Goal: Information Seeking & Learning: Check status

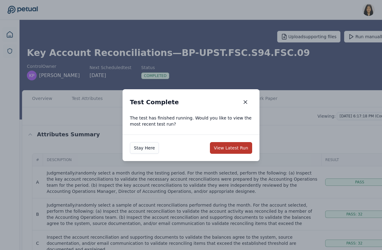
click at [231, 150] on button "View Latest Run" at bounding box center [231, 148] width 42 height 12
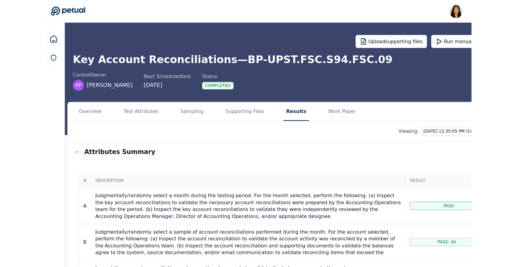
scroll to position [6, 0]
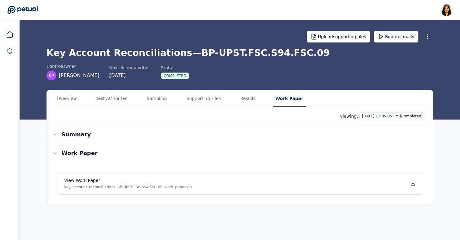
click at [273, 100] on button "Work Paper" at bounding box center [289, 99] width 33 height 17
click at [380, 184] on icon at bounding box center [414, 183] width 5 height 5
click at [380, 117] on html "Renee Park renee.park@petual.ai Sign out Upload supporting files Run manually K…" at bounding box center [231, 120] width 463 height 240
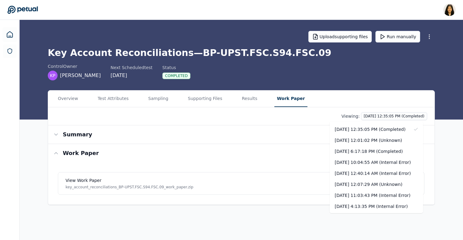
click at [380, 99] on html "Renee Park renee.park@petual.ai Sign out Upload supporting files Run manually K…" at bounding box center [231, 120] width 463 height 240
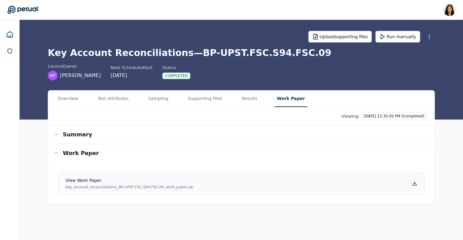
click at [380, 182] on icon at bounding box center [414, 183] width 0 height 2
click at [380, 179] on link "View work paper key_account_reconciliations_BP-UPST.FSC.S94.FSC.09_work_paper.z…" at bounding box center [241, 183] width 366 height 23
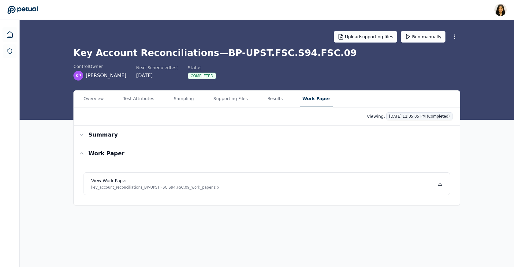
click at [380, 116] on html "Renee Park renee.park@petual.ai Sign out Upload supporting files Run manually K…" at bounding box center [257, 133] width 514 height 267
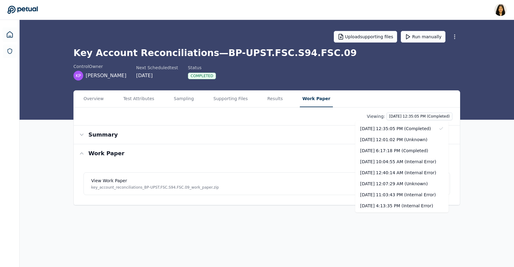
click at [179, 14] on html "Renee Park renee.park@petual.ai Sign out Upload supporting files Run manually K…" at bounding box center [257, 133] width 514 height 267
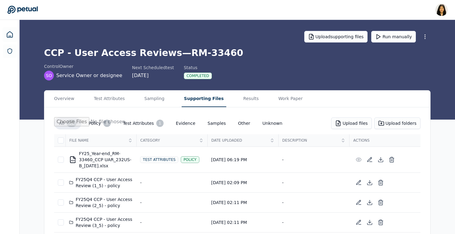
scroll to position [15, 0]
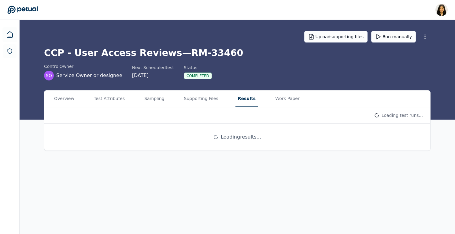
click at [244, 83] on main "Upload supporting files Run manually CCP - User Access Reviews — RM-33460 contr…" at bounding box center [238, 127] width 436 height 214
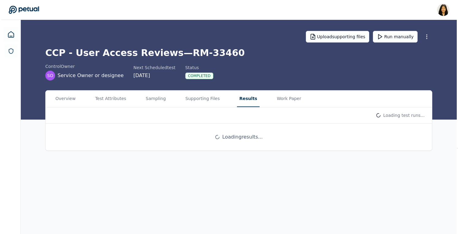
scroll to position [0, 0]
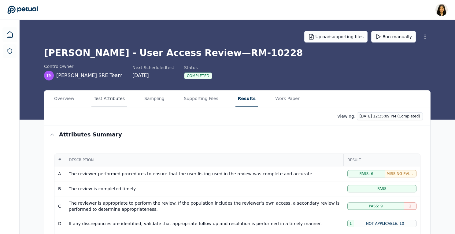
click at [117, 100] on button "Test Attributes" at bounding box center [109, 99] width 36 height 17
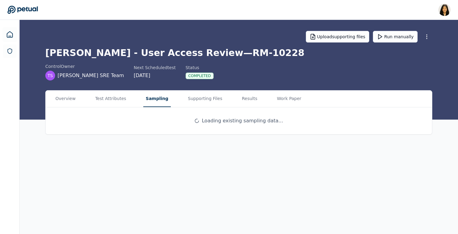
click at [146, 59] on main "Upload supporting files Run manually [PERSON_NAME] - User Access Review — RM-10…" at bounding box center [239, 127] width 438 height 214
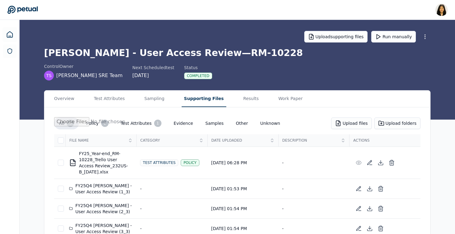
click at [203, 97] on button "Supporting Files" at bounding box center [204, 99] width 45 height 17
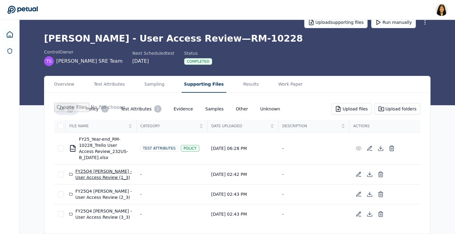
click at [101, 169] on div "FY25Q4 Trello - User Access Review (1_3)" at bounding box center [101, 174] width 64 height 12
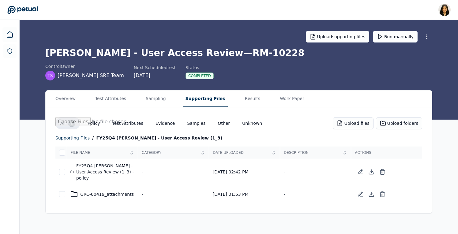
click at [105, 173] on div "FY25Q4 Trello - User Access Review (1_3) - policy" at bounding box center [102, 172] width 64 height 18
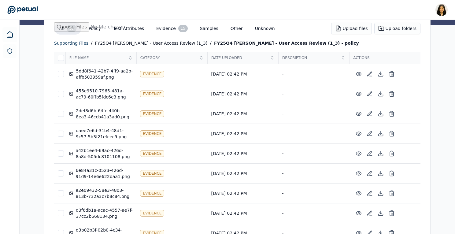
scroll to position [106, 0]
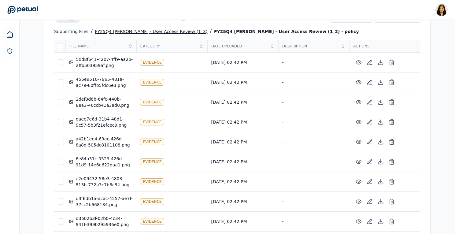
click at [133, 32] on div "FY25Q4 Trello - User Access Review (1_3)" at bounding box center [151, 31] width 113 height 7
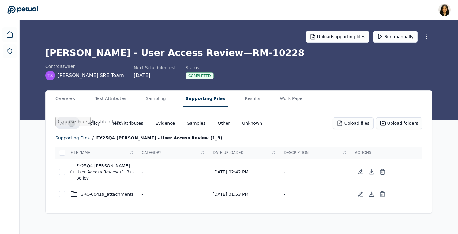
click at [83, 136] on div "supporting files" at bounding box center [72, 137] width 34 height 7
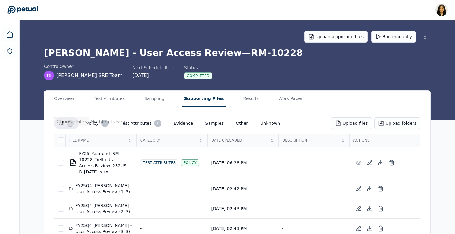
scroll to position [14, 0]
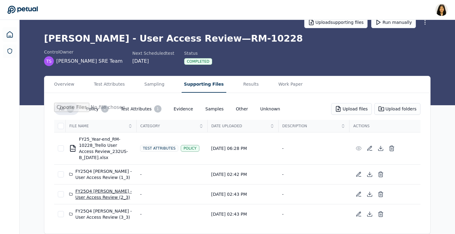
click at [96, 191] on div "FY25Q4 Trello - User Access Review (2_3)" at bounding box center [101, 194] width 64 height 12
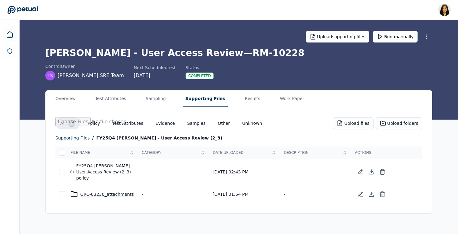
click at [104, 195] on div "GRC-63230_attachments" at bounding box center [102, 194] width 64 height 7
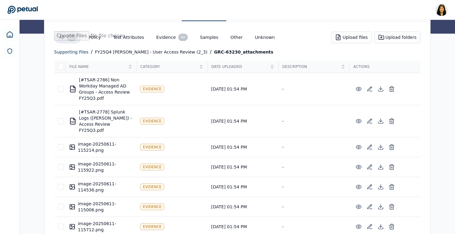
scroll to position [76, 0]
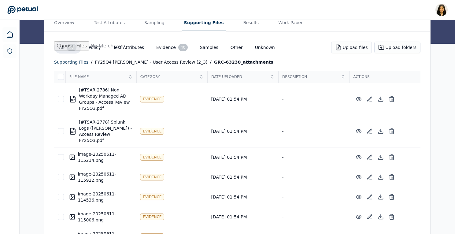
click at [125, 60] on div "FY25Q4 Trello - User Access Review (2_3)" at bounding box center [151, 61] width 113 height 7
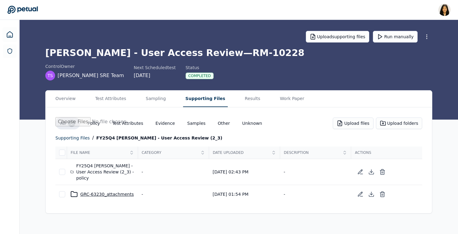
click at [91, 197] on div "GRC-63230_attachments" at bounding box center [102, 194] width 64 height 7
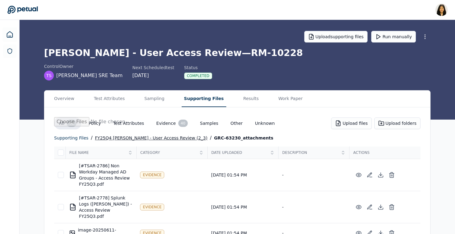
click at [113, 137] on div "FY25Q4 Trello - User Access Review (2_3)" at bounding box center [151, 137] width 113 height 7
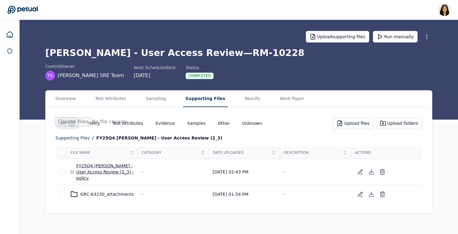
click at [88, 166] on div "FY25Q4 Trello - User Access Review (2_3) - policy" at bounding box center [102, 172] width 64 height 18
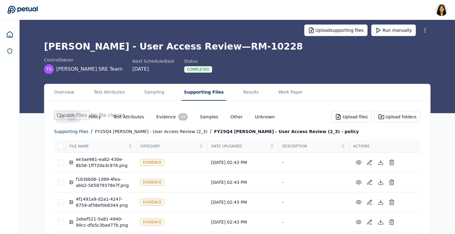
scroll to position [3, 0]
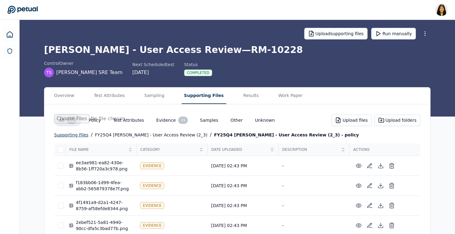
click at [73, 136] on div "supporting files" at bounding box center [71, 134] width 34 height 7
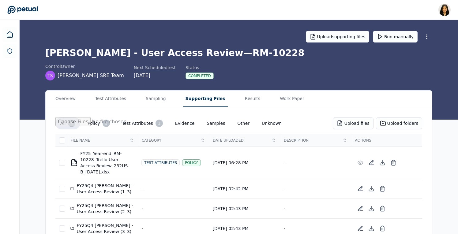
click at [236, 84] on main "Upload supporting files Run manually Trello - User Access Review — RM-10228 con…" at bounding box center [239, 134] width 438 height 228
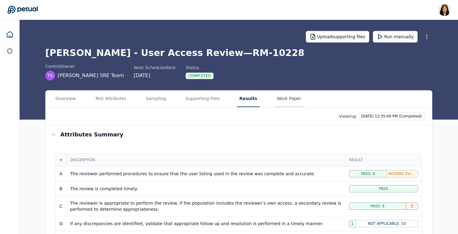
click at [277, 99] on button "Work Paper" at bounding box center [288, 99] width 29 height 17
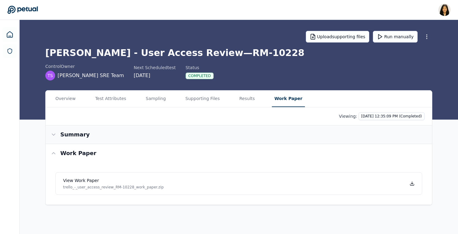
click at [344, 129] on button "Summary" at bounding box center [239, 134] width 386 height 18
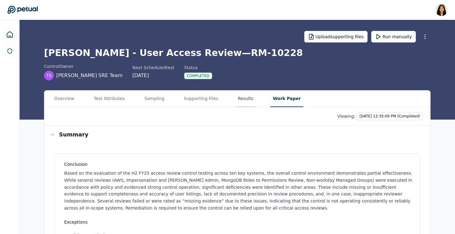
click at [242, 97] on button "Results" at bounding box center [246, 99] width 20 height 17
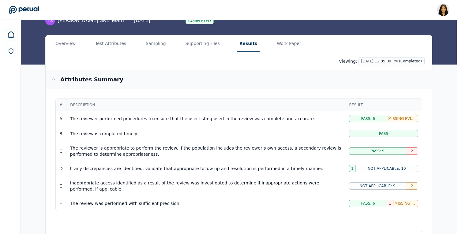
scroll to position [56, 0]
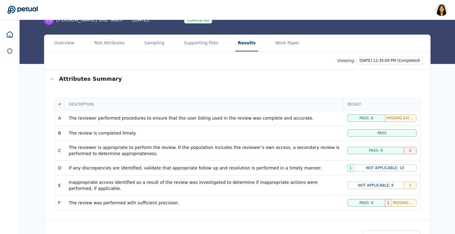
click at [380, 65] on div "Viewing: 10/9/2025, 12:35:09 PM (Completed)" at bounding box center [237, 61] width 386 height 18
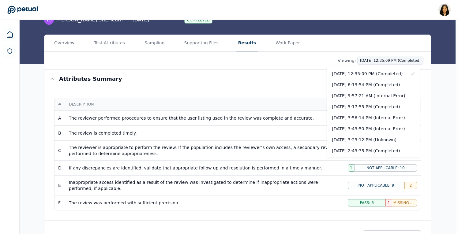
click at [379, 60] on html "Renee Park renee.park@petual.ai Sign out Upload supporting files Run manually T…" at bounding box center [229, 216] width 458 height 544
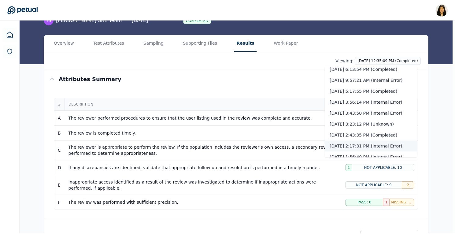
scroll to position [49, 0]
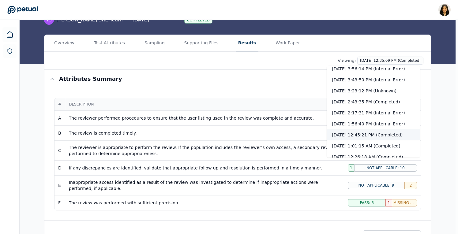
click at [376, 134] on div "10/7/2025, 12:45:21 PM (Completed)" at bounding box center [373, 134] width 93 height 11
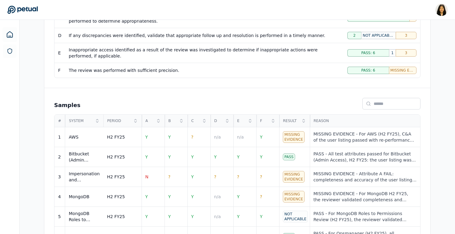
scroll to position [189, 0]
click at [152, 176] on td "N" at bounding box center [153, 176] width 23 height 20
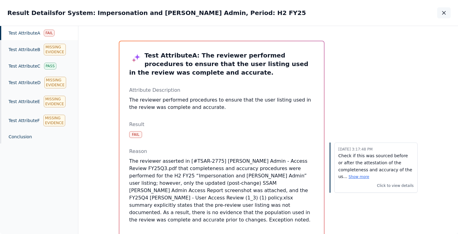
click at [443, 12] on icon "button" at bounding box center [443, 12] width 3 height 3
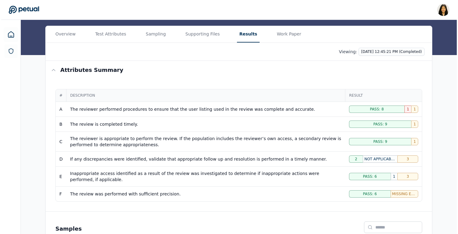
scroll to position [61, 0]
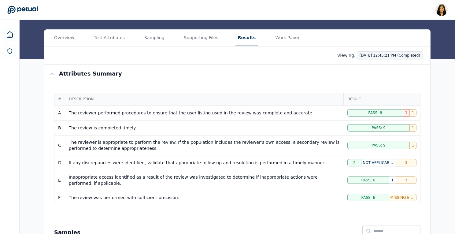
click at [390, 54] on html "Renee Park renee.park@petual.ai Sign out Upload supporting files Run manually T…" at bounding box center [227, 201] width 455 height 524
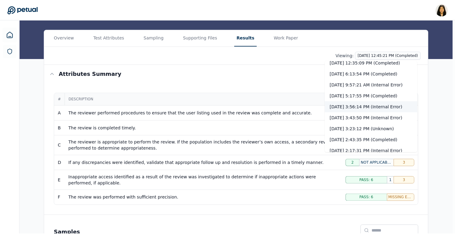
scroll to position [6, 0]
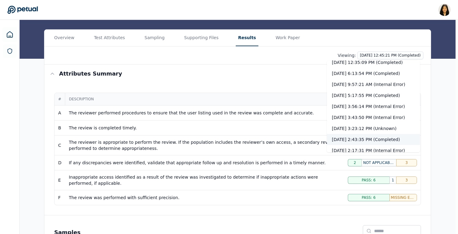
click at [368, 139] on div "10/7/2025, 2:43:35 PM (Completed)" at bounding box center [373, 139] width 93 height 11
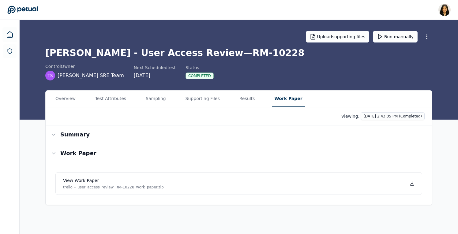
click at [277, 74] on main "Upload supporting files Run manually Trello - User Access Review — RM-10228 con…" at bounding box center [239, 127] width 438 height 214
click at [408, 184] on link "View work paper trello_-_user_access_review_RM-10228_work_paper.zip" at bounding box center [238, 183] width 366 height 23
click at [387, 116] on html "Renee Park renee.park@petual.ai Sign out Upload supporting files Run manually T…" at bounding box center [229, 117] width 458 height 234
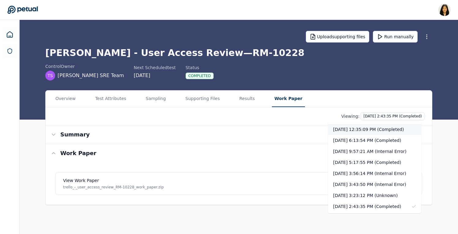
click at [390, 128] on div "10/9/2025, 12:35:09 PM (Completed)" at bounding box center [374, 129] width 93 height 11
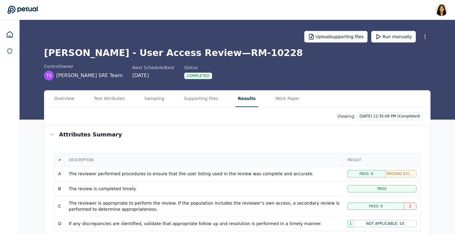
click at [238, 98] on button "Results" at bounding box center [247, 99] width 23 height 17
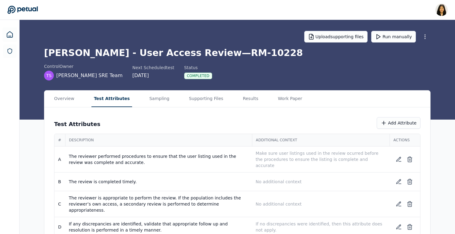
click at [119, 97] on button "Test Attributes" at bounding box center [111, 99] width 41 height 17
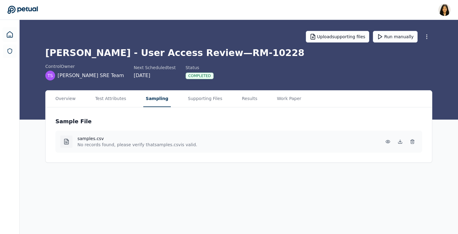
click at [159, 93] on button "Sampling" at bounding box center [157, 99] width 28 height 17
click at [98, 136] on h4 "samples.csv" at bounding box center [115, 139] width 76 height 6
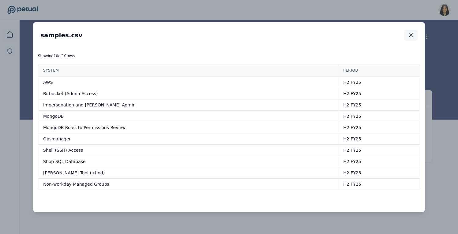
click at [411, 34] on icon "button" at bounding box center [410, 35] width 6 height 6
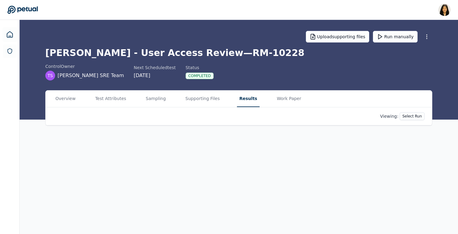
click at [237, 98] on button "Results" at bounding box center [248, 99] width 23 height 17
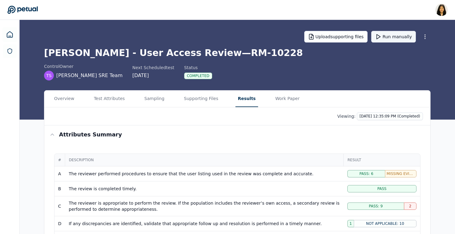
click at [396, 35] on button "Run manually" at bounding box center [393, 37] width 45 height 12
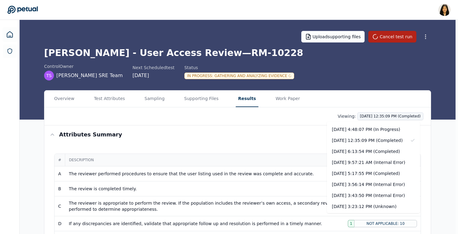
click at [387, 153] on div "10/8/2025, 6:13:54 PM (Completed)" at bounding box center [373, 151] width 93 height 11
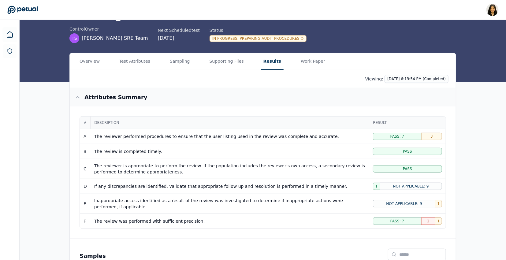
scroll to position [40, 0]
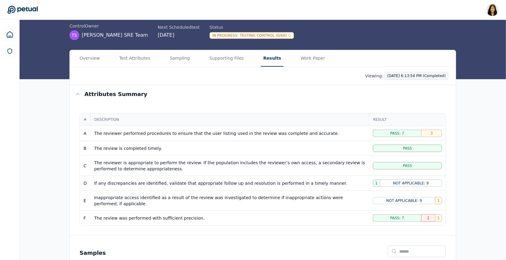
click at [420, 74] on html "Renee Park renee.park@petual.ai Sign out Upload supporting files Cancel test ru…" at bounding box center [253, 222] width 506 height 524
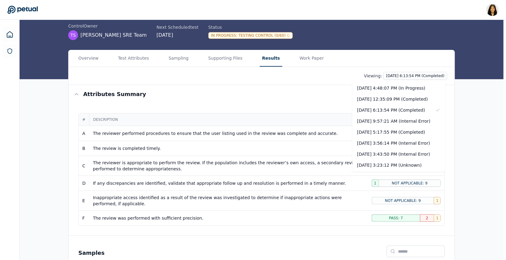
click at [455, 128] on html "Renee Park renee.park@petual.ai Sign out Upload supporting files Cancel test ru…" at bounding box center [253, 222] width 506 height 524
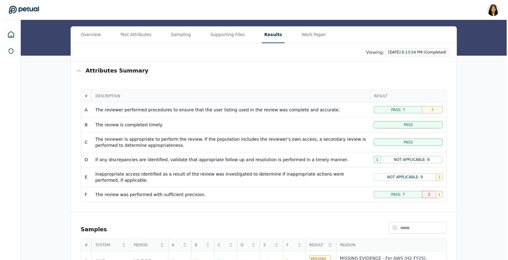
scroll to position [45, 0]
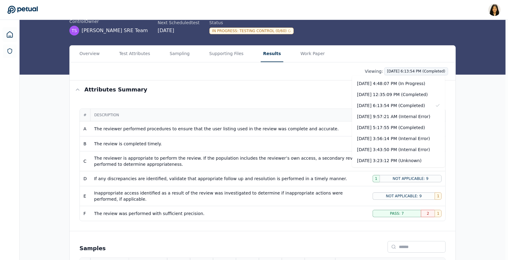
click at [414, 71] on html "Renee Park renee.park@petual.ai Sign out Upload supporting files Cancel test ru…" at bounding box center [254, 217] width 508 height 524
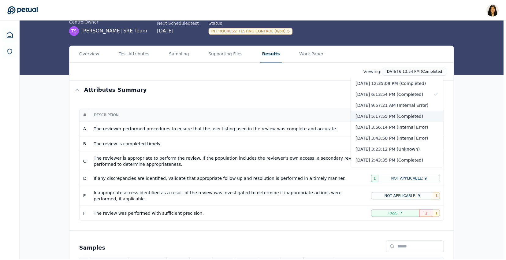
scroll to position [12, 0]
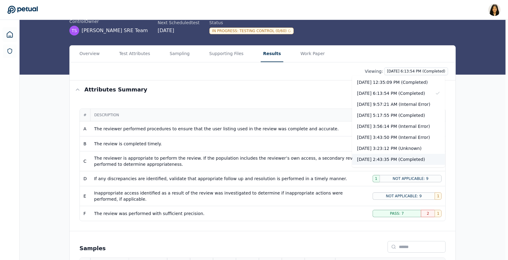
click at [406, 158] on div "10/7/2025, 2:43:35 PM (Completed)" at bounding box center [398, 159] width 93 height 11
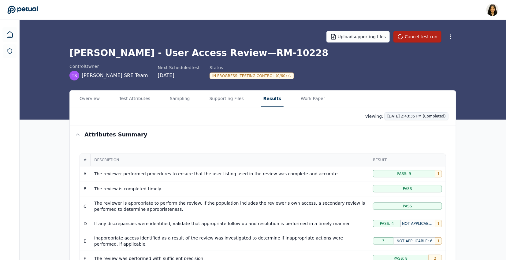
click at [423, 114] on html "Renee Park renee.park@petual.ai Sign out Upload supporting files Cancel test ru…" at bounding box center [253, 262] width 506 height 524
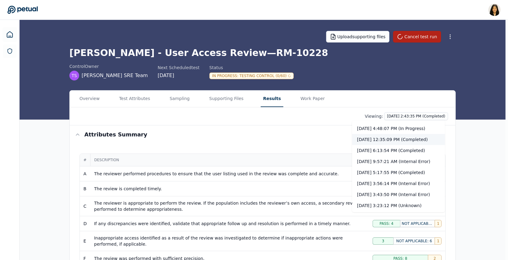
click at [421, 135] on div "10/9/2025, 12:35:09 PM (Completed)" at bounding box center [398, 139] width 93 height 11
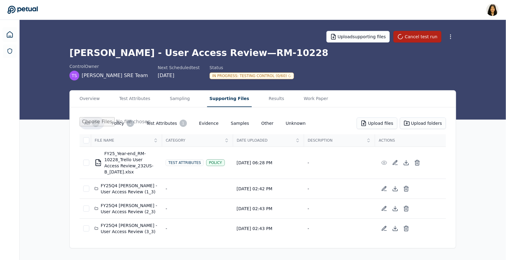
click at [221, 97] on button "Supporting Files" at bounding box center [229, 99] width 45 height 17
click at [268, 99] on button "Results" at bounding box center [278, 99] width 20 height 17
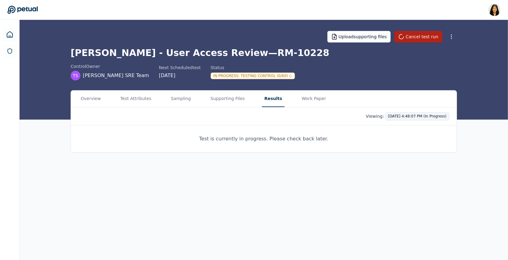
click at [431, 116] on html "Renee Park renee.park@petual.ai Sign out Upload supporting files Cancel test ru…" at bounding box center [254, 130] width 508 height 260
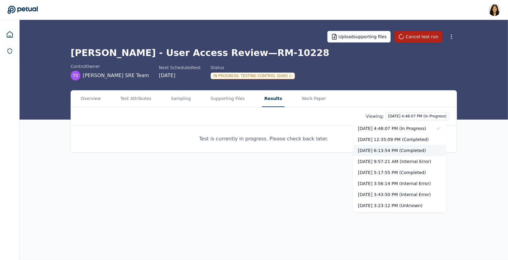
click at [424, 150] on div "10/8/2025, 6:13:54 PM (Completed)" at bounding box center [400, 150] width 93 height 11
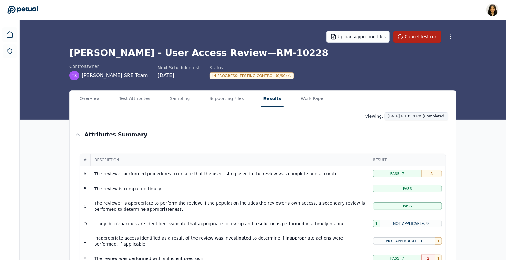
click at [398, 114] on html "Renee Park renee.park@petual.ai Sign out Upload supporting files Cancel test ru…" at bounding box center [253, 262] width 506 height 524
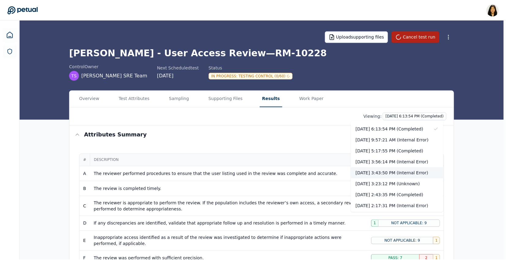
scroll to position [21, 0]
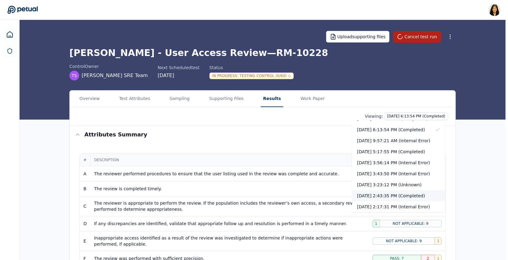
click at [404, 194] on div "10/7/2025, 2:43:35 PM (Completed)" at bounding box center [398, 195] width 93 height 11
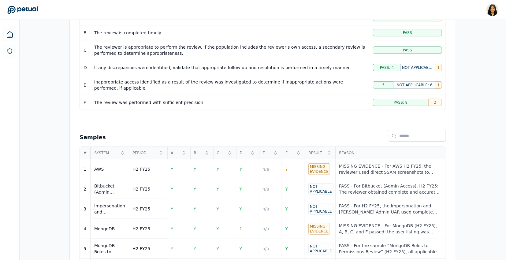
scroll to position [260, 0]
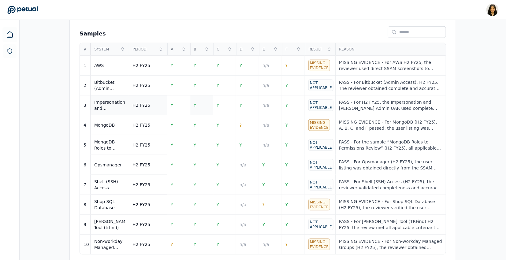
click at [192, 100] on td "Y" at bounding box center [201, 105] width 23 height 20
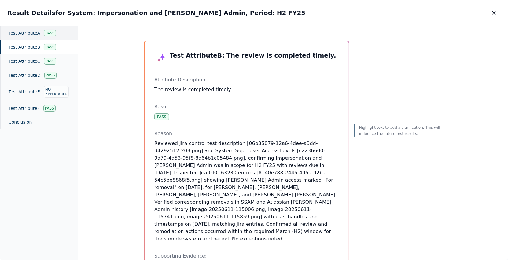
click at [55, 28] on div "Test Attribute A Pass" at bounding box center [39, 33] width 78 height 14
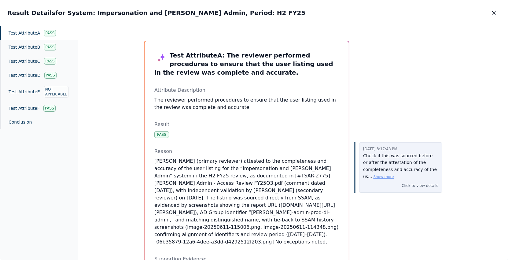
click at [385, 176] on button "Show more" at bounding box center [384, 176] width 20 height 5
click at [455, 14] on icon "button" at bounding box center [494, 12] width 3 height 3
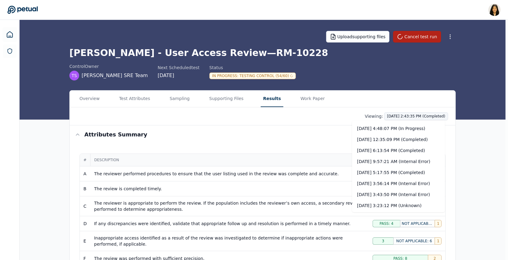
click at [391, 116] on html "Renee Park renee.park@petual.ai Sign out Upload supporting files Cancel test ru…" at bounding box center [254, 262] width 508 height 524
click at [385, 129] on div "10/9/2025, 4:48:07 PM (In Progress)" at bounding box center [398, 128] width 93 height 11
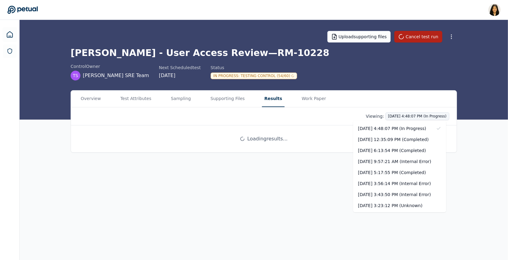
click at [393, 116] on html "Renee Park renee.park@petual.ai Sign out Upload supporting files Cancel test ru…" at bounding box center [254, 130] width 508 height 260
click at [389, 141] on div "10/9/2025, 12:35:09 PM (Completed)" at bounding box center [400, 139] width 93 height 11
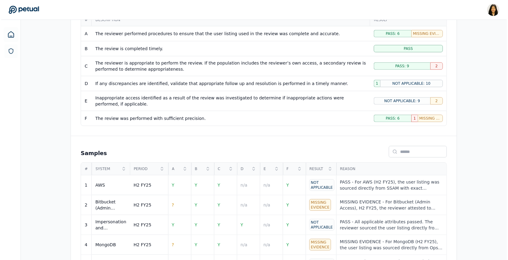
scroll to position [201, 0]
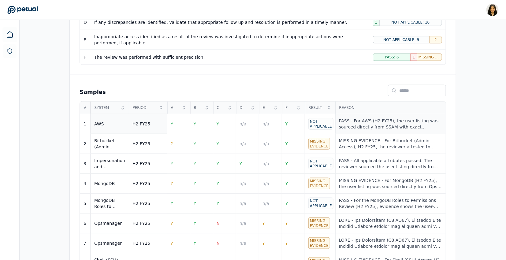
click at [432, 118] on div "PASS - For AWS (H2 FY25), the user listing was sourced directly from SSAM with …" at bounding box center [390, 124] width 103 height 12
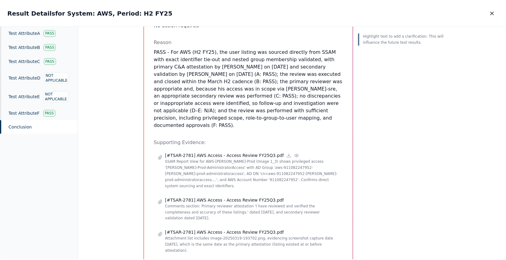
scroll to position [147, 0]
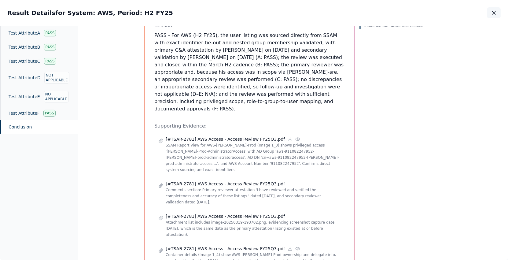
click at [455, 18] on button "button" at bounding box center [494, 12] width 13 height 11
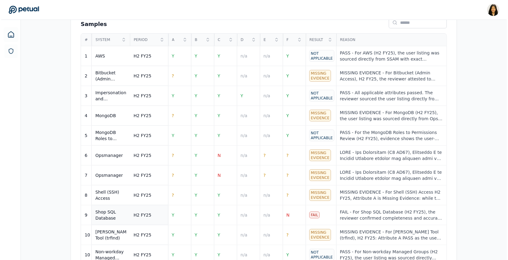
scroll to position [262, 0]
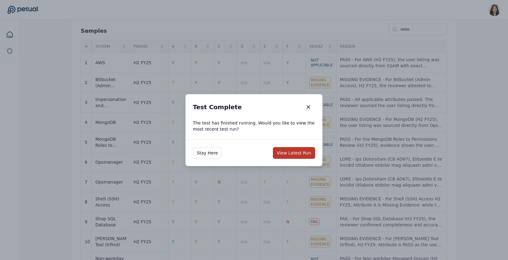
click at [291, 153] on button "View Latest Run" at bounding box center [294, 153] width 42 height 12
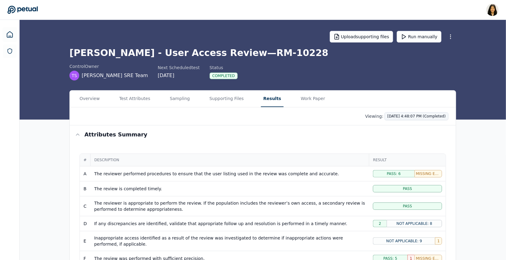
click at [438, 114] on html "Renee Park renee.park@petual.ai Sign out Upload supporting files Run manually T…" at bounding box center [253, 262] width 506 height 524
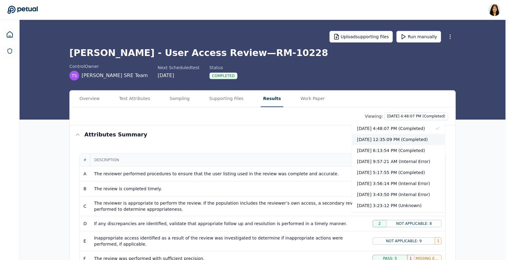
click at [415, 141] on div "10/9/2025, 12:35:09 PM (Completed)" at bounding box center [398, 139] width 93 height 11
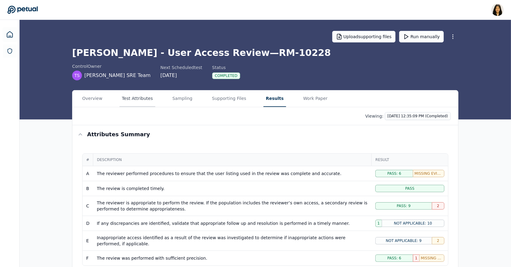
click at [143, 98] on button "Test Attributes" at bounding box center [138, 99] width 36 height 17
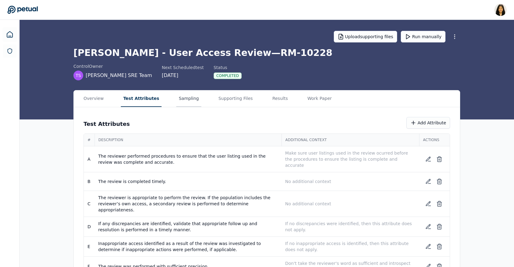
click at [179, 91] on button "Sampling" at bounding box center [188, 99] width 25 height 17
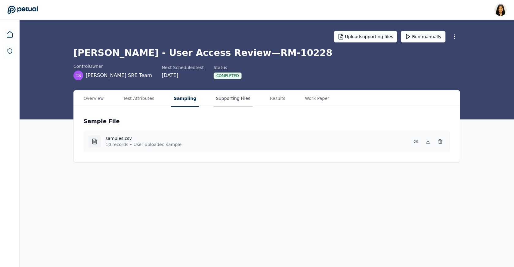
click at [225, 97] on button "Supporting Files" at bounding box center [233, 99] width 39 height 17
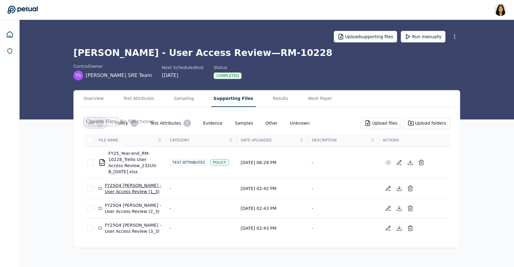
click at [125, 187] on div "FY25Q4 Trello - User Access Review (1_3)" at bounding box center [130, 189] width 64 height 12
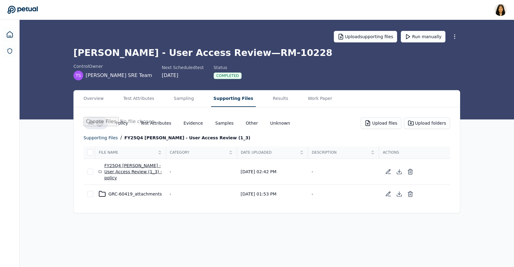
click at [127, 169] on div "FY25Q4 Trello - User Access Review (1_3) - policy" at bounding box center [130, 172] width 64 height 18
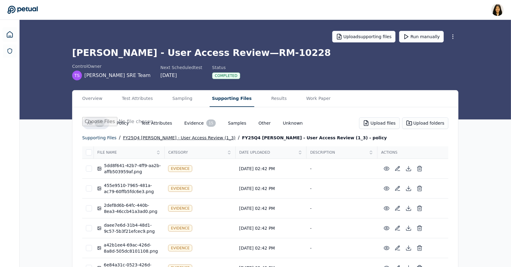
click at [143, 136] on div "FY25Q4 Trello - User Access Review (1_3)" at bounding box center [179, 137] width 113 height 7
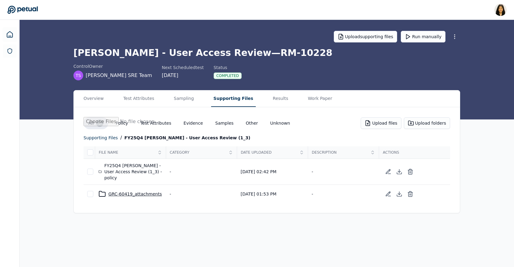
click at [129, 191] on div "GRC-60419_attachments" at bounding box center [130, 194] width 64 height 7
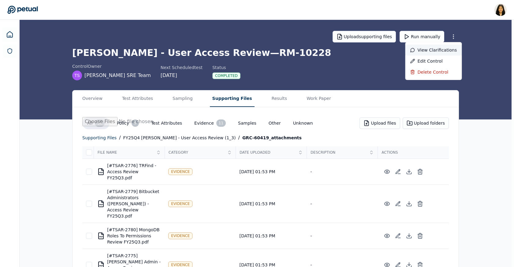
click at [439, 47] on div "View clarifications" at bounding box center [433, 50] width 57 height 11
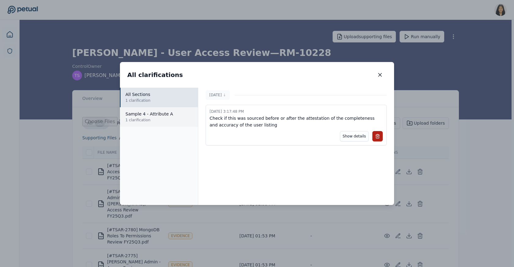
click at [142, 116] on p "Sample 4 - Attribute A" at bounding box center [159, 114] width 68 height 6
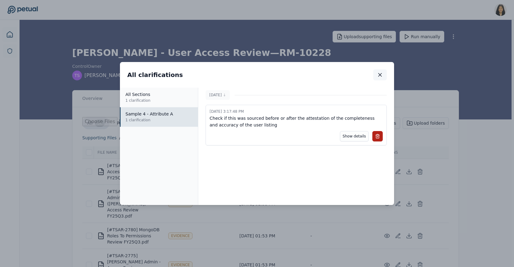
click at [381, 75] on icon "button" at bounding box center [380, 75] width 6 height 6
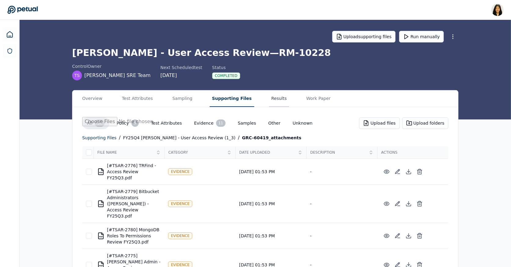
click at [269, 99] on button "Results" at bounding box center [279, 99] width 20 height 17
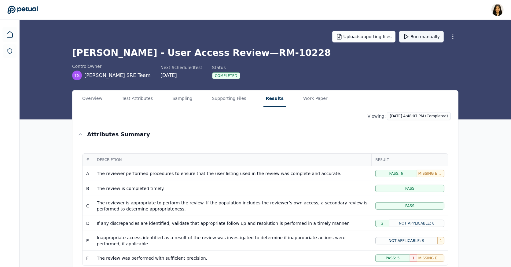
click at [425, 37] on button "Run manually" at bounding box center [421, 37] width 45 height 12
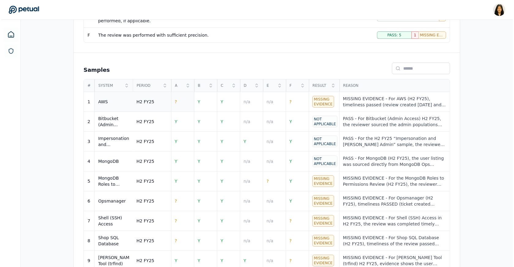
scroll to position [252, 0]
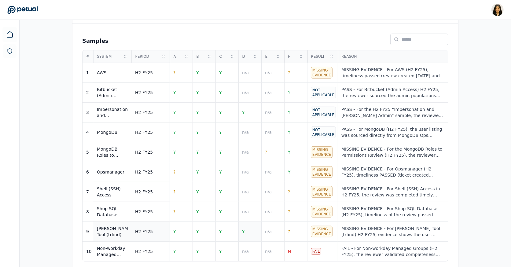
click at [243, 229] on span "Y" at bounding box center [243, 231] width 3 height 5
